Goal: Task Accomplishment & Management: Complete application form

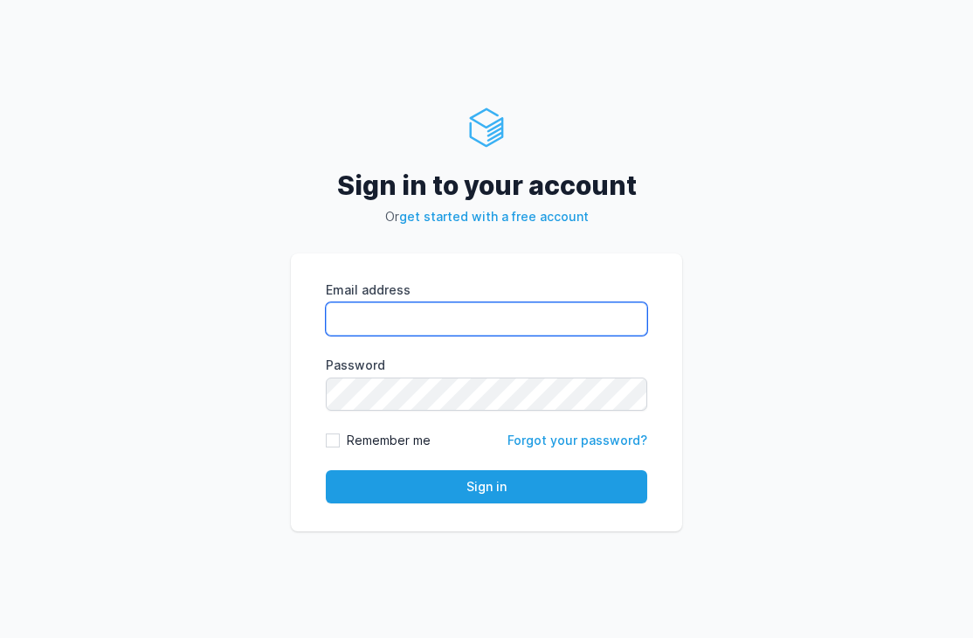
click at [470, 325] on input "Email address" at bounding box center [486, 318] width 321 height 33
type input "[EMAIL_ADDRESS][DOMAIN_NAME]"
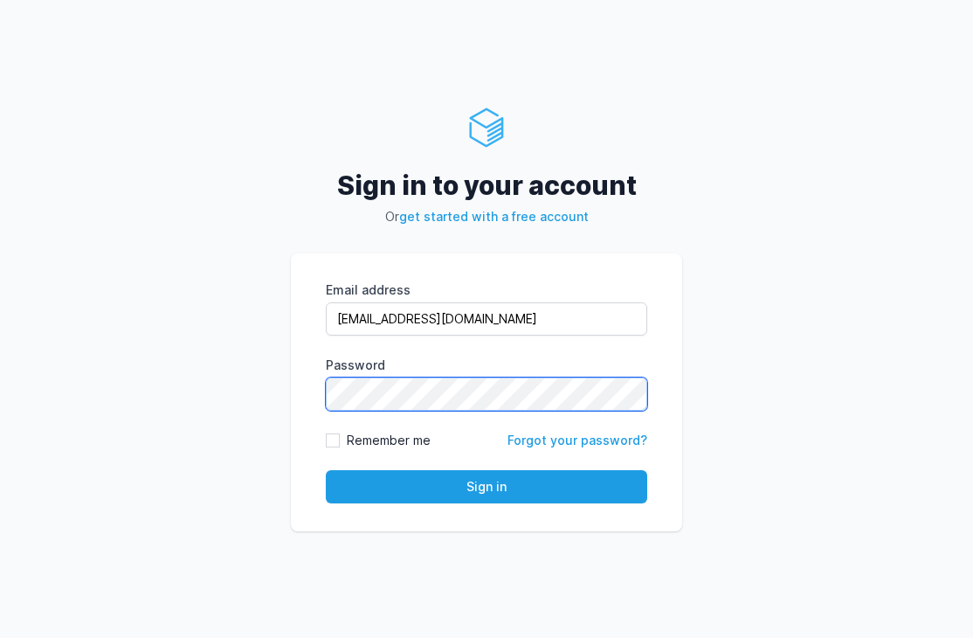
click at [326, 470] on button "Sign in" at bounding box center [486, 486] width 321 height 33
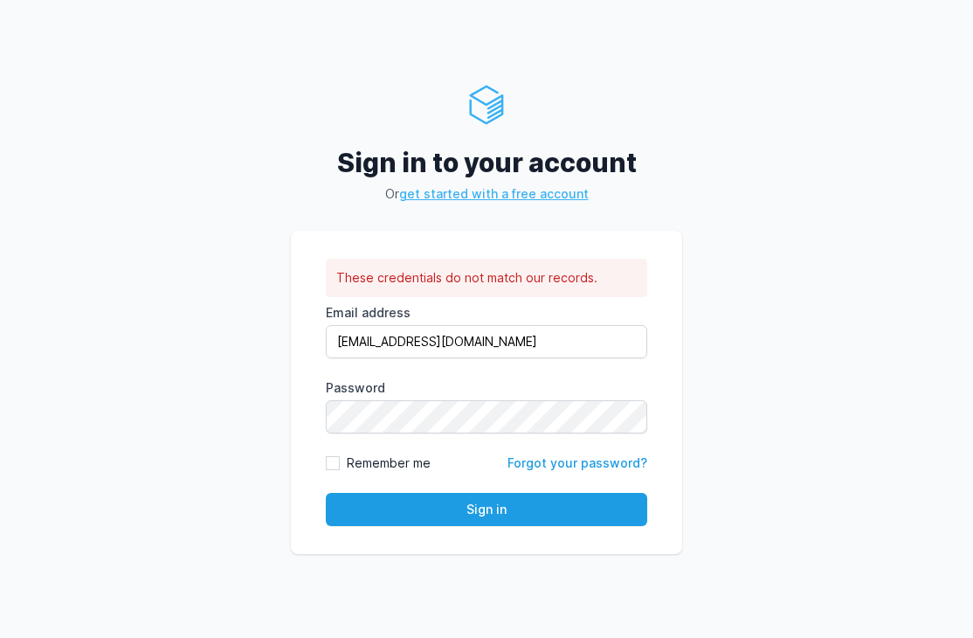
click at [495, 190] on link "get started with a free account" at bounding box center [494, 193] width 190 height 15
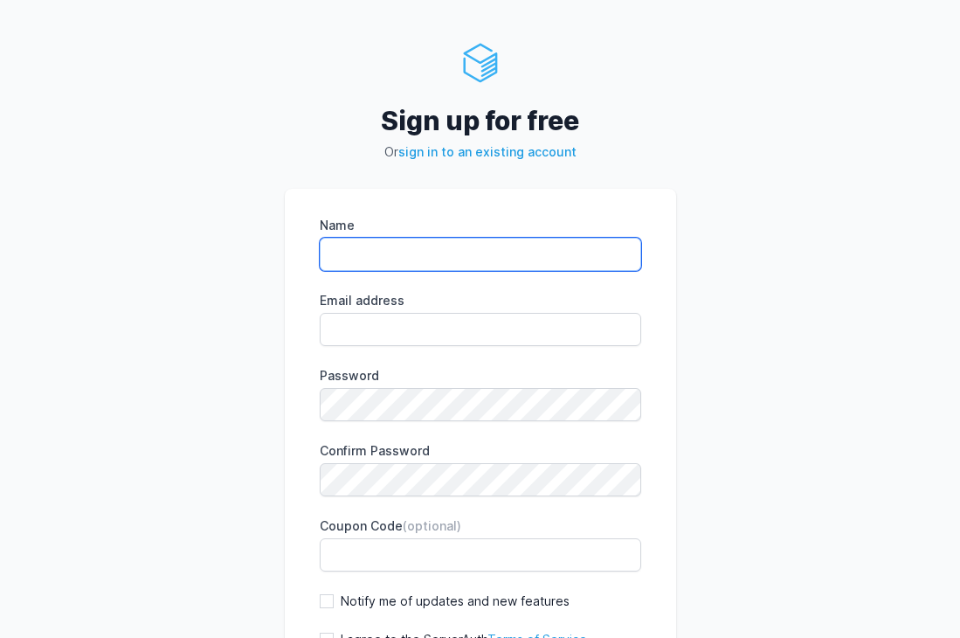
click at [446, 253] on input "Name" at bounding box center [480, 254] width 321 height 33
type input "Tyler Wesley"
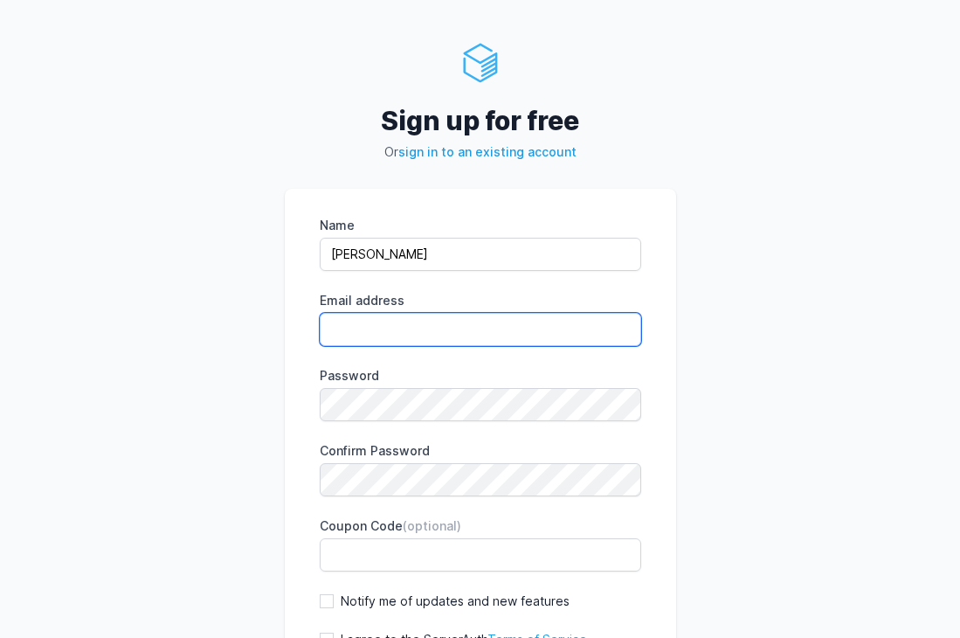
click at [416, 322] on input "Email address" at bounding box center [480, 329] width 321 height 33
type input "jakewesley129@gmail.com"
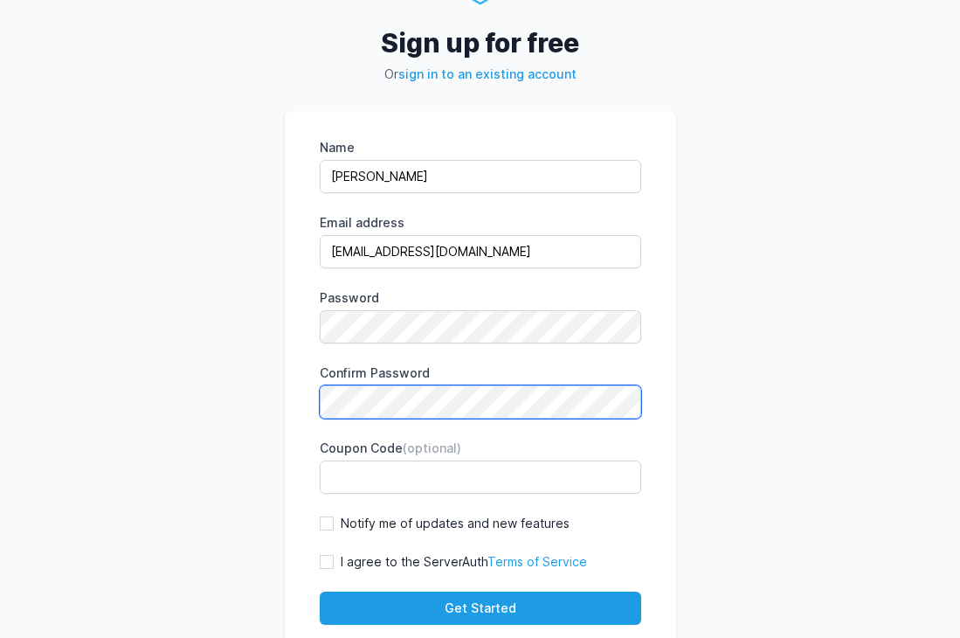
scroll to position [79, 0]
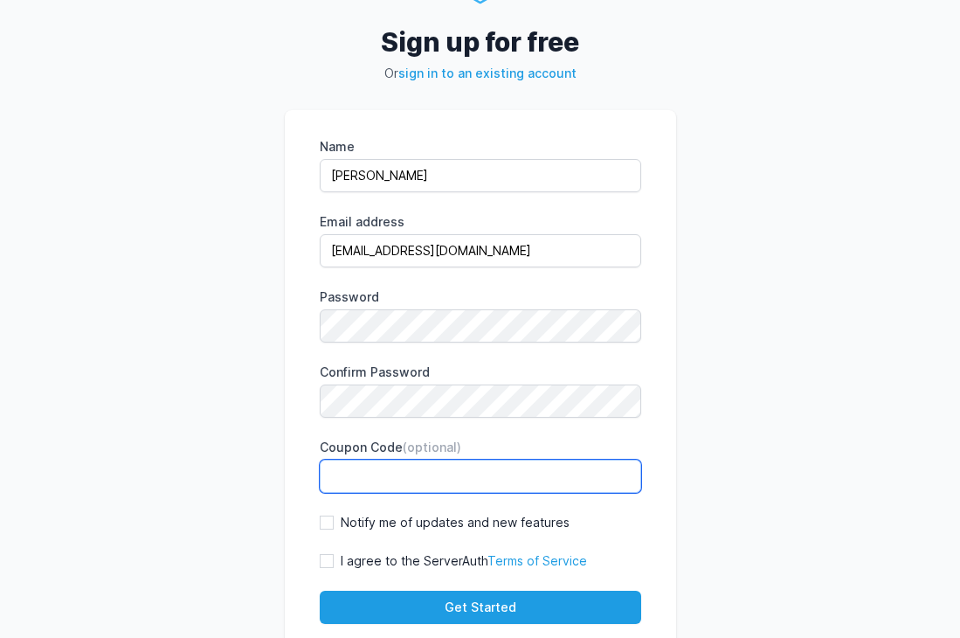
click at [480, 477] on input "Coupon Code (optional)" at bounding box center [480, 475] width 321 height 33
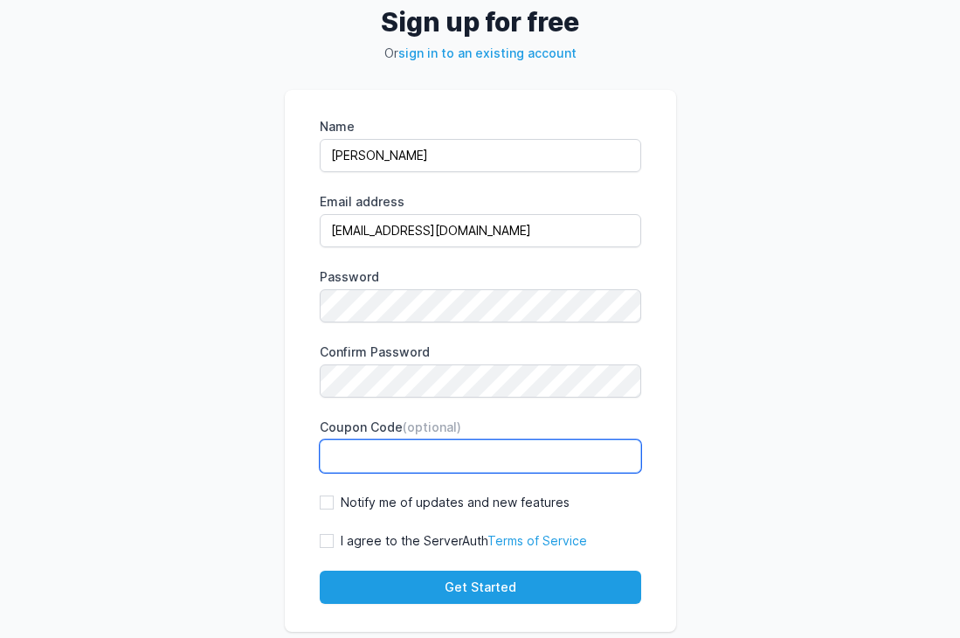
scroll to position [100, 0]
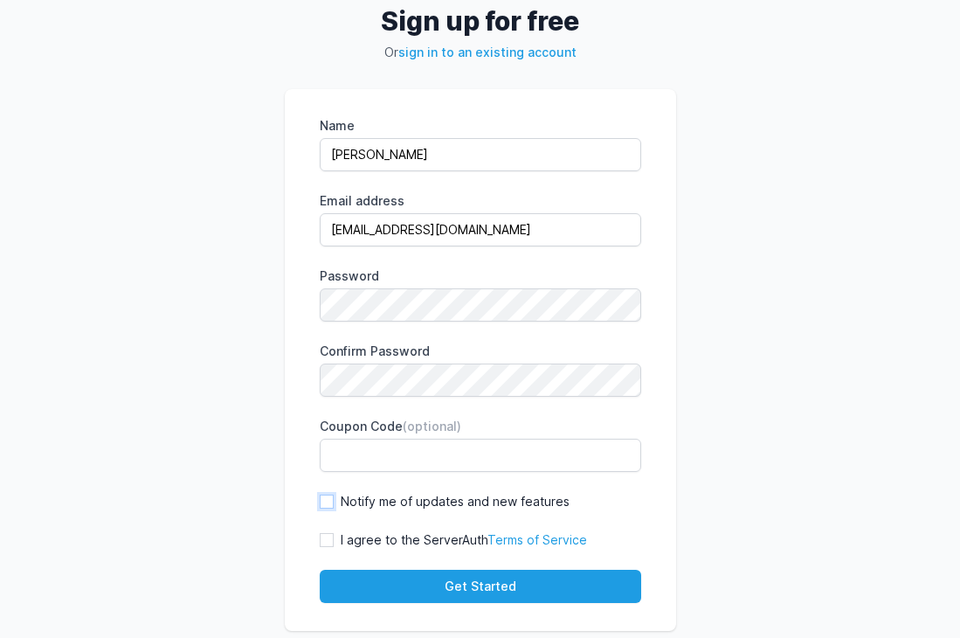
click at [329, 497] on input "Notify me of updates and new features" at bounding box center [327, 501] width 14 height 14
checkbox input "true"
click at [335, 548] on div "I agree to the ServerAuth Terms of Service" at bounding box center [453, 539] width 267 height 17
click at [332, 536] on input "I agree to the ServerAuth Terms of Service" at bounding box center [327, 540] width 14 height 14
checkbox input "true"
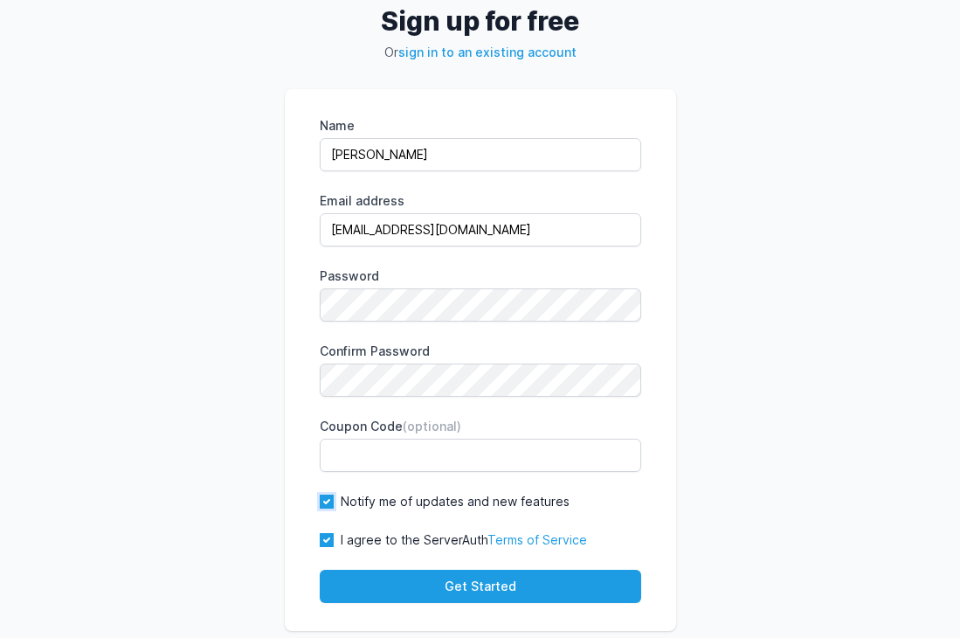
click at [329, 504] on input "Notify me of updates and new features" at bounding box center [327, 501] width 14 height 14
checkbox input "false"
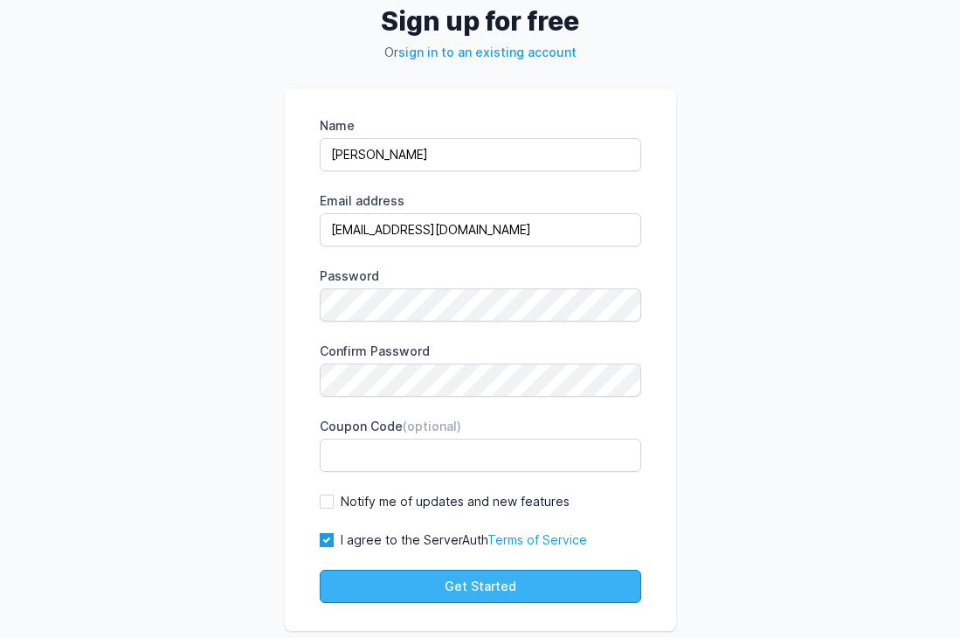
click at [415, 592] on button "Get Started" at bounding box center [480, 585] width 321 height 33
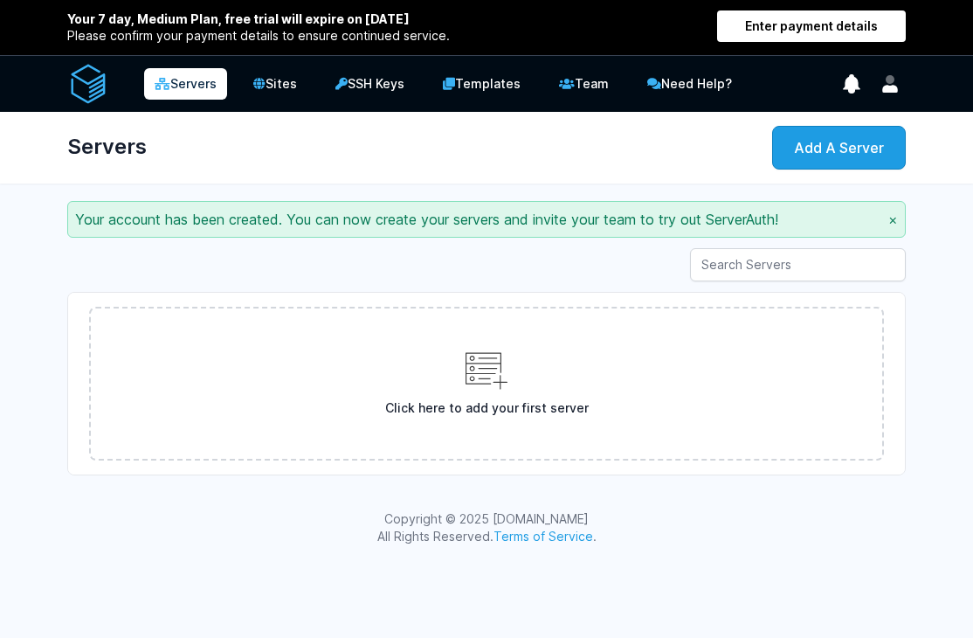
click at [394, 281] on div "Server Search Click here to add your first server" at bounding box center [486, 361] width 894 height 241
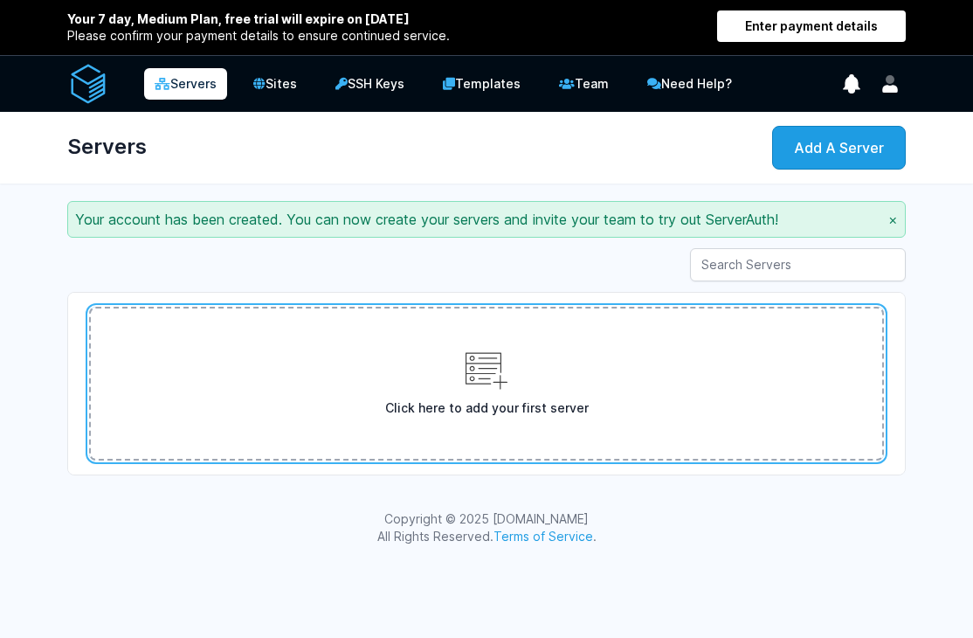
click at [539, 327] on link "Click here to add your first server" at bounding box center [486, 384] width 795 height 154
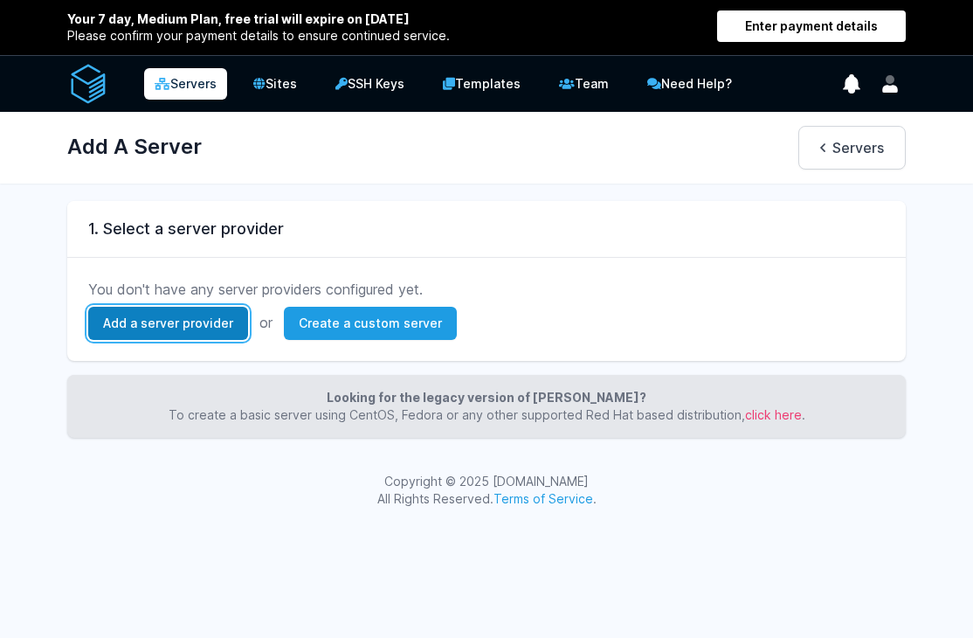
click at [173, 321] on link "Add a server provider" at bounding box center [168, 323] width 160 height 33
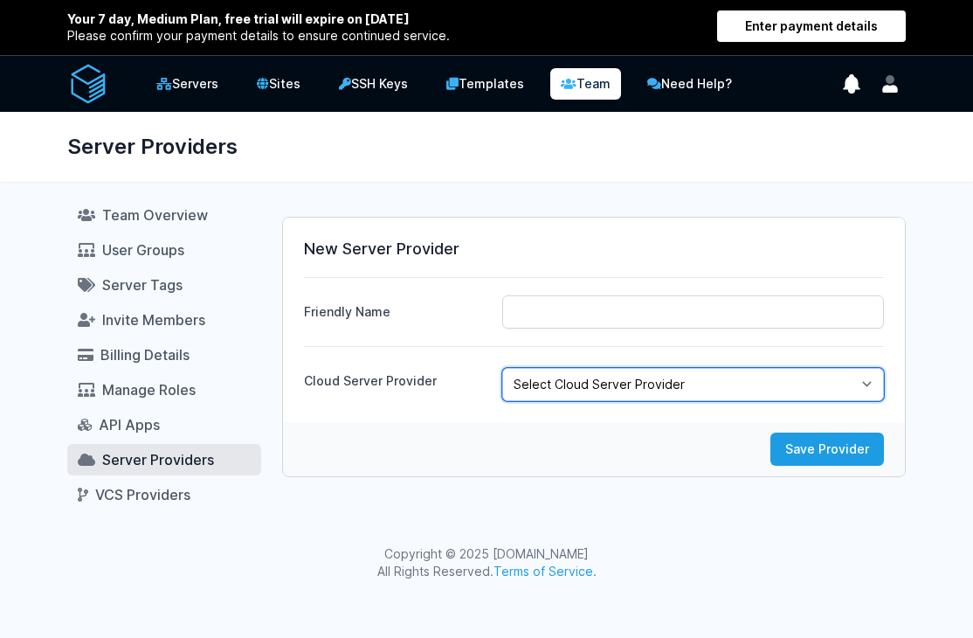
click at [719, 370] on select "Select Cloud Server Provider DigitalOcean Hetzner Akamai (Linode) Vultr" at bounding box center [693, 384] width 382 height 33
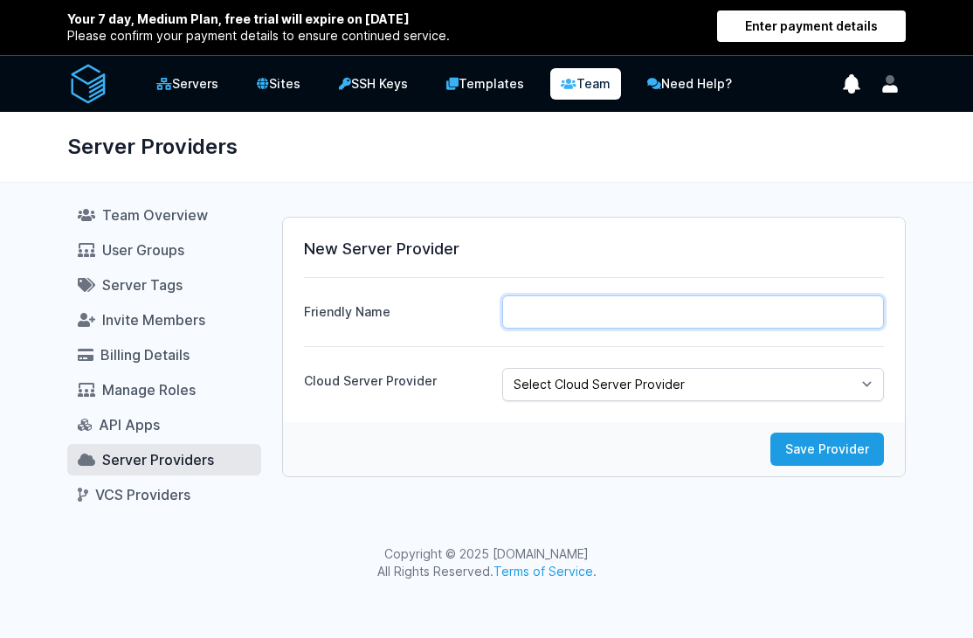
click at [592, 315] on input "Friendly Name" at bounding box center [693, 311] width 382 height 33
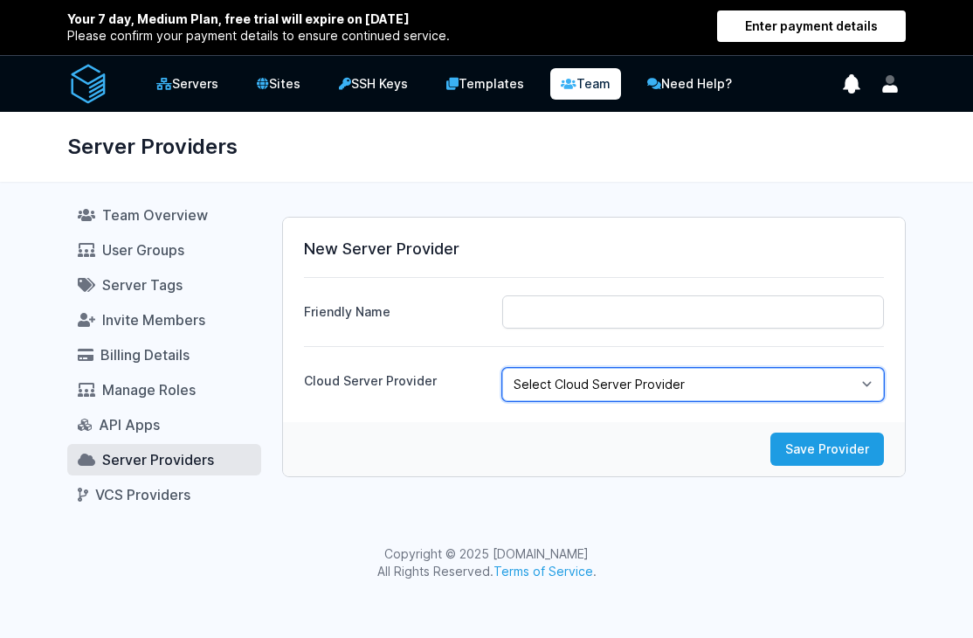
click at [607, 368] on select "Select Cloud Server Provider DigitalOcean Hetzner Akamai (Linode) Vultr" at bounding box center [693, 384] width 382 height 33
